Goal: Communication & Community: Answer question/provide support

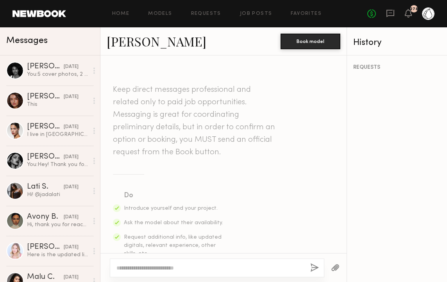
scroll to position [683, 0]
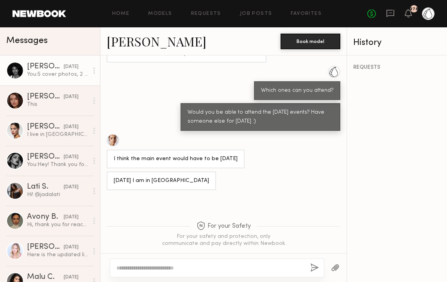
click at [64, 68] on div "[DATE]" at bounding box center [71, 66] width 15 height 7
click at [50, 68] on div "[PERSON_NAME]" at bounding box center [45, 67] width 37 height 8
click at [45, 69] on div "[PERSON_NAME]" at bounding box center [45, 67] width 37 height 8
click at [34, 74] on div "You: 5 cover photos, 2 in front of [PERSON_NAME], 2 in [GEOGRAPHIC_DATA], will …" at bounding box center [57, 74] width 61 height 7
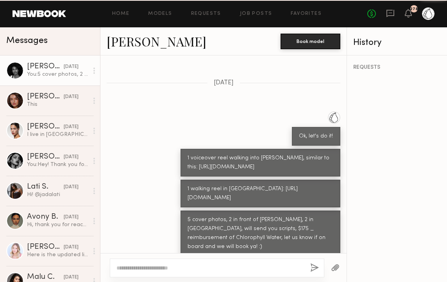
scroll to position [511, 0]
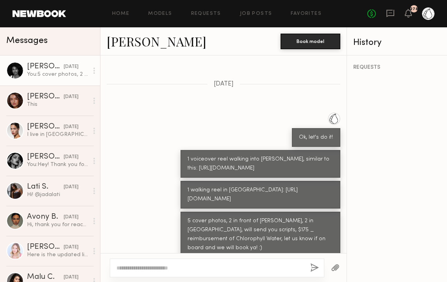
click at [140, 272] on div at bounding box center [217, 268] width 215 height 19
click at [138, 265] on textarea at bounding box center [210, 268] width 188 height 8
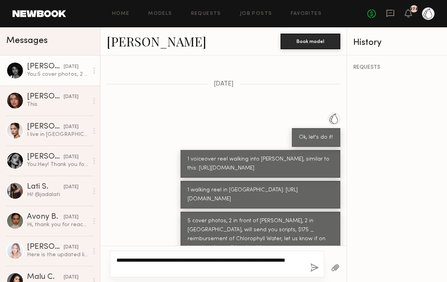
type textarea "**********"
click at [310, 268] on button "button" at bounding box center [314, 268] width 9 height 10
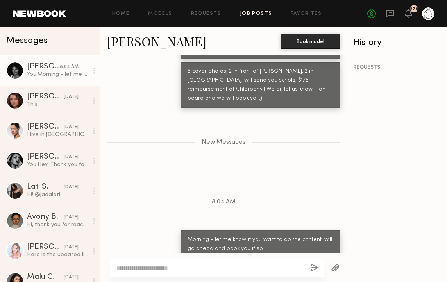
click at [251, 12] on link "Job Posts" at bounding box center [256, 13] width 32 height 5
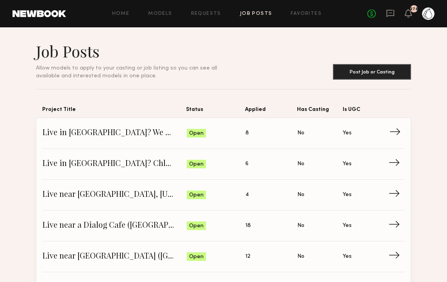
click at [90, 131] on span "Live in [GEOGRAPHIC_DATA]? We sell Chlorophyll Water at [GEOGRAPHIC_DATA]!" at bounding box center [115, 133] width 144 height 12
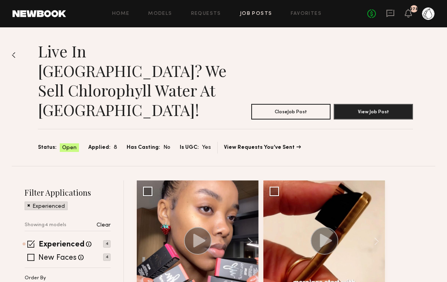
click at [101, 223] on p "Clear" at bounding box center [104, 225] width 14 height 5
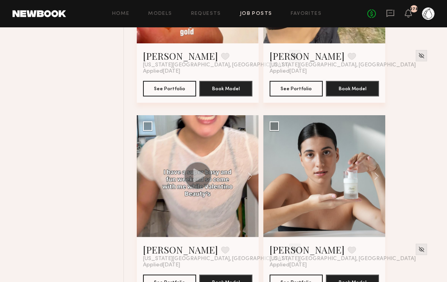
scroll to position [457, 0]
